Goal: Complete application form

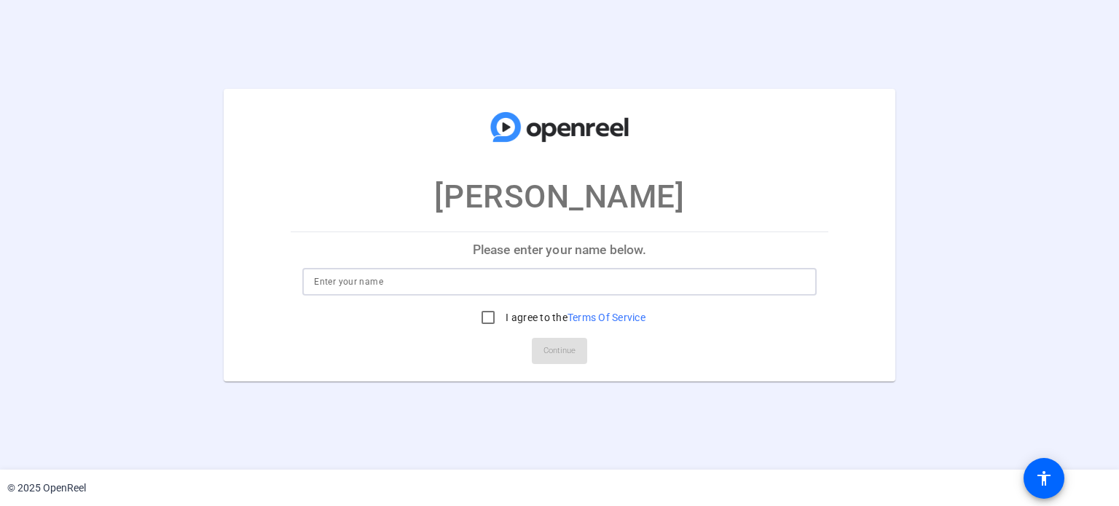
click at [554, 281] on input at bounding box center [559, 281] width 490 height 17
type input "O"
type input "[PERSON_NAME]"
click at [490, 319] on input "I agree to the Terms Of Service" at bounding box center [488, 317] width 29 height 29
checkbox input "true"
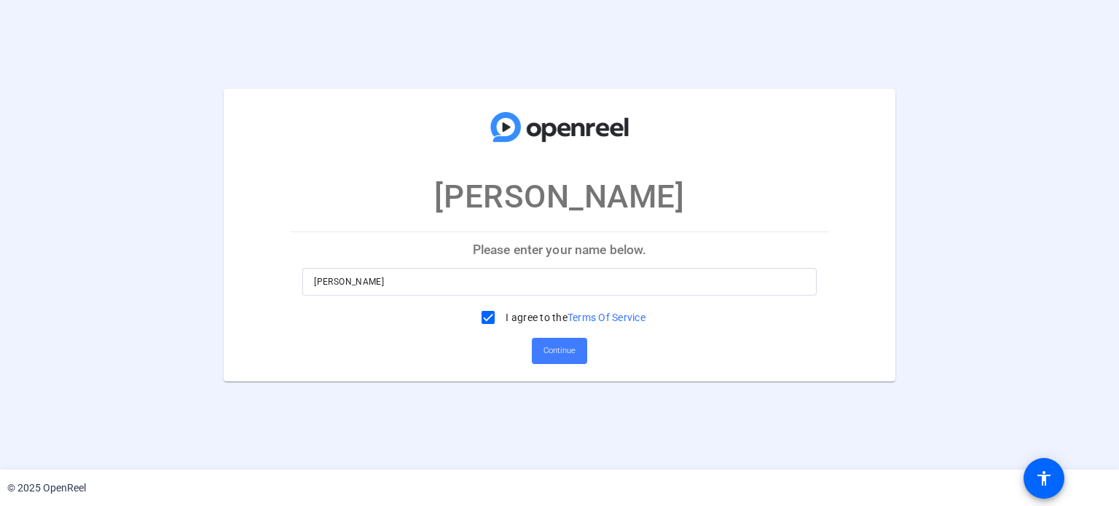
click at [565, 355] on span "Continue" at bounding box center [559, 351] width 32 height 22
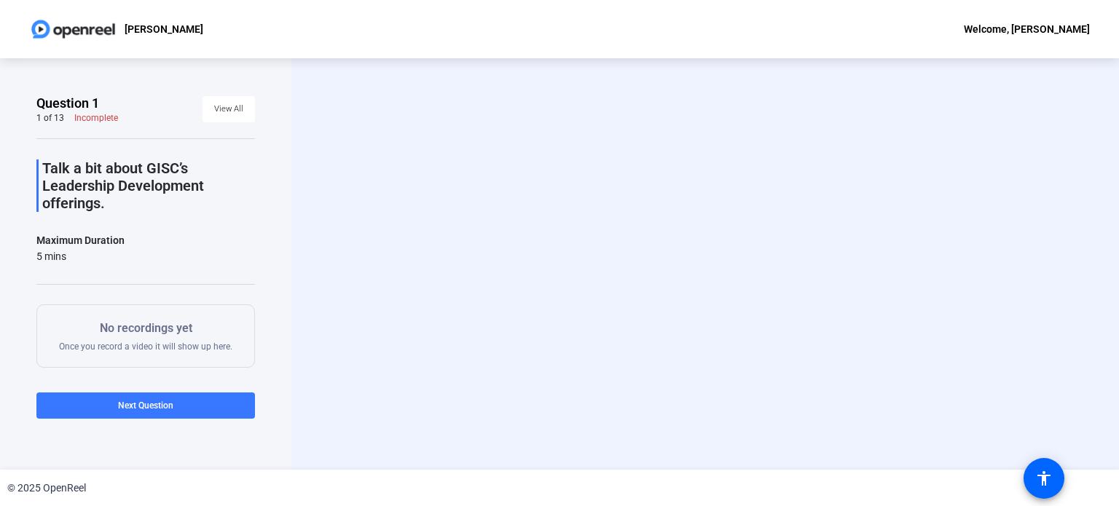
click at [503, 239] on div "Start Recording person Hide Overlay flip Flip Camera question_mark Question Cam…" at bounding box center [705, 264] width 704 height 123
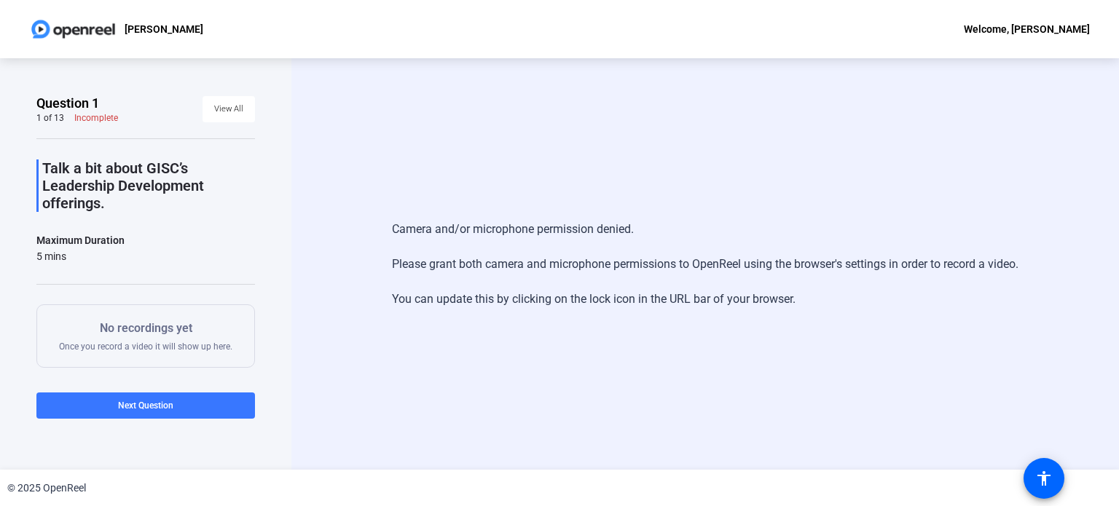
drag, startPoint x: 436, startPoint y: 1, endPoint x: 549, endPoint y: 333, distance: 350.2
click at [549, 333] on div "Camera and/or microphone permission denied. Please grant both camera and microp…" at bounding box center [705, 264] width 828 height 412
drag, startPoint x: 22, startPoint y: 0, endPoint x: 618, endPoint y: 154, distance: 615.4
click at [618, 154] on div "Camera and/or microphone permission denied. Please grant both camera and microp…" at bounding box center [705, 264] width 828 height 412
click at [565, 171] on div "Camera and/or microphone permission denied. Please grant both camera and microp…" at bounding box center [705, 264] width 828 height 412
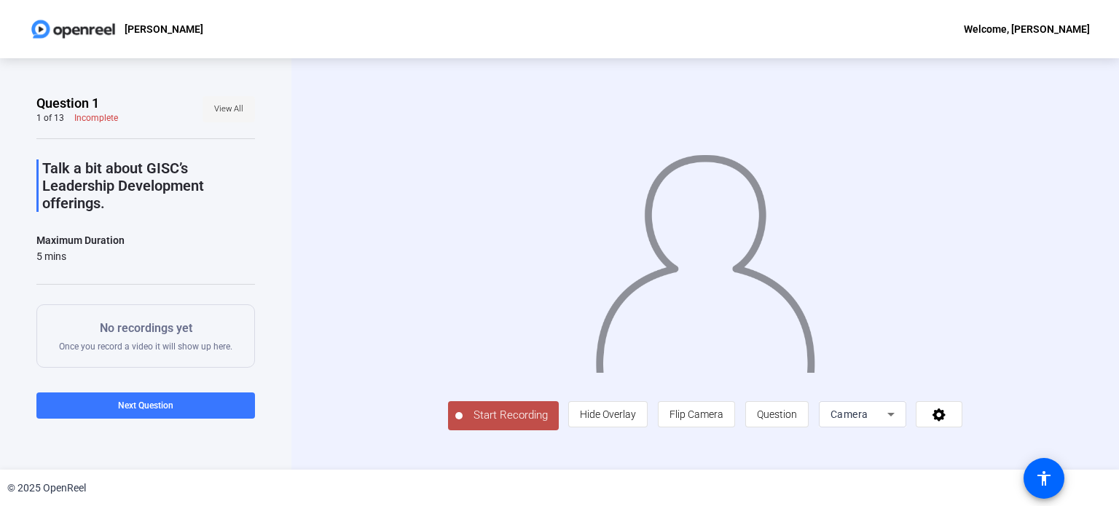
click at [230, 106] on span "View All" at bounding box center [228, 109] width 29 height 22
